Goal: Check status: Check status

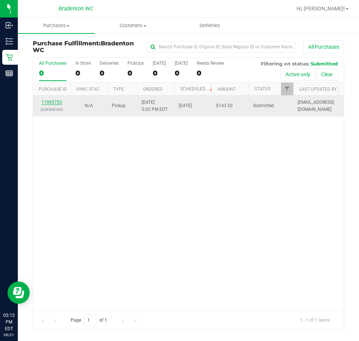
click at [57, 101] on link "11985755" at bounding box center [51, 102] width 21 height 5
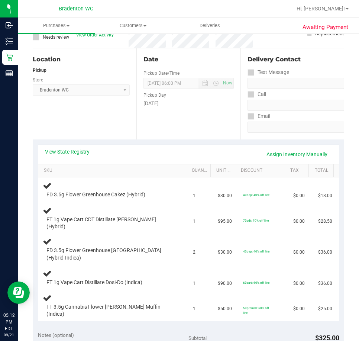
scroll to position [101, 0]
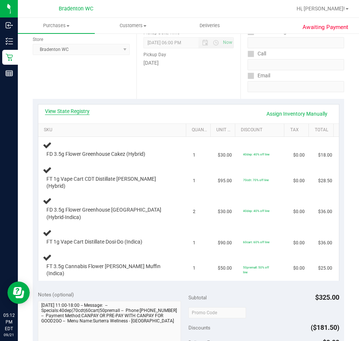
click at [83, 110] on link "View State Registry" at bounding box center [67, 110] width 45 height 7
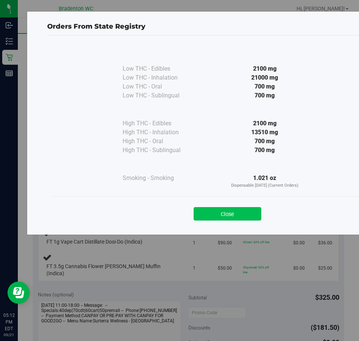
click at [243, 219] on button "Close" at bounding box center [228, 213] width 68 height 13
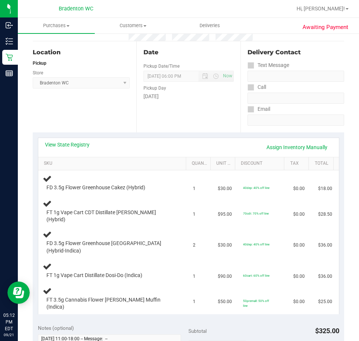
scroll to position [0, 0]
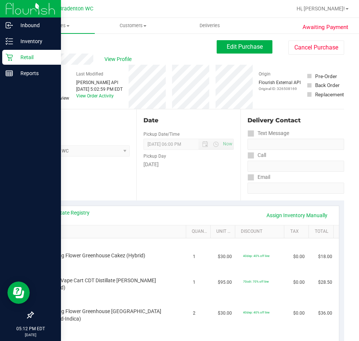
click at [10, 59] on icon at bounding box center [9, 57] width 7 height 7
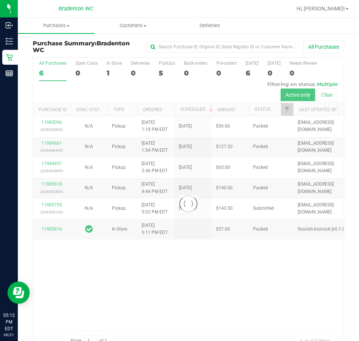
click at [170, 300] on div at bounding box center [188, 204] width 311 height 293
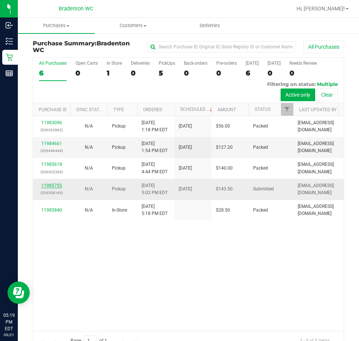
click at [50, 188] on link "11985755" at bounding box center [51, 185] width 21 height 5
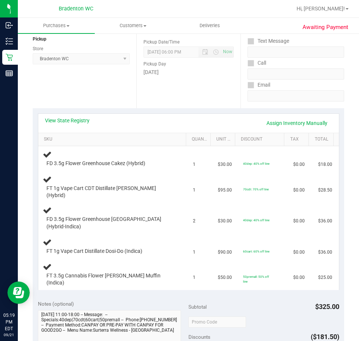
scroll to position [92, 0]
click at [55, 30] on uib-tab-heading "Purchases Summary of purchases Fulfillment All purchases" at bounding box center [56, 26] width 77 height 16
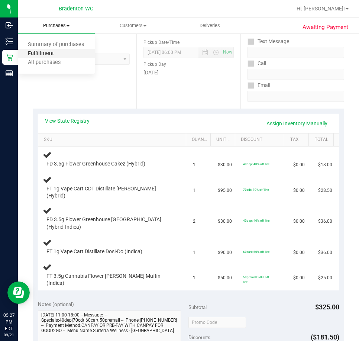
click at [54, 56] on span "Fulfillment" at bounding box center [41, 54] width 46 height 6
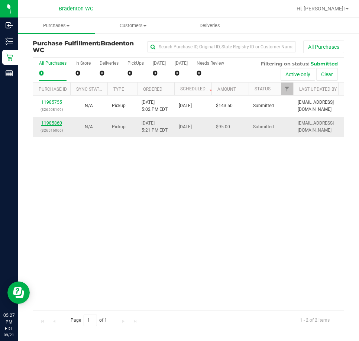
click at [54, 123] on link "11985860" at bounding box center [51, 122] width 21 height 5
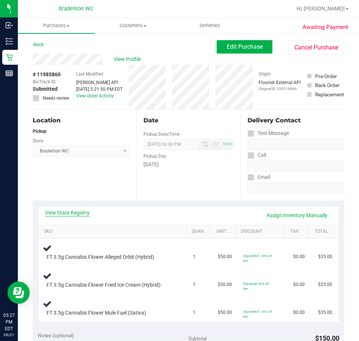
click at [70, 212] on link "View State Registry" at bounding box center [67, 212] width 45 height 7
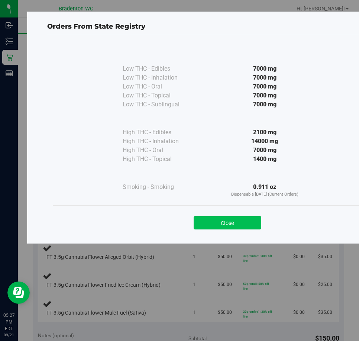
click at [212, 226] on button "Close" at bounding box center [228, 222] width 68 height 13
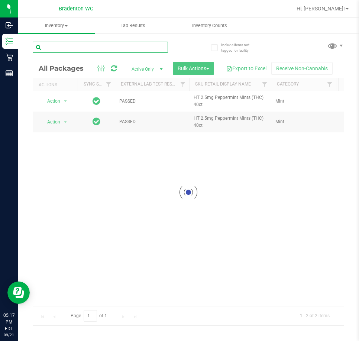
click at [110, 47] on input "text" at bounding box center [100, 47] width 135 height 11
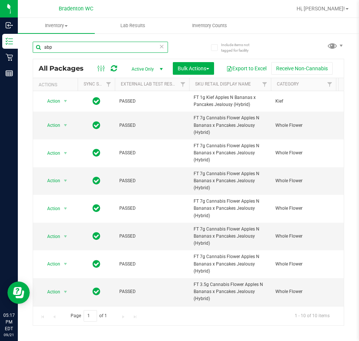
scroll to position [61, 0]
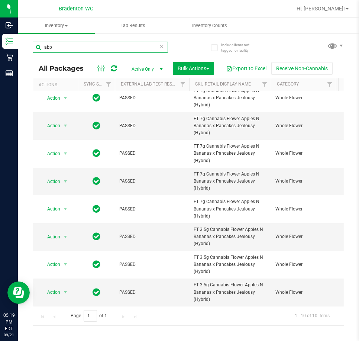
type input "abp"
